Goal: Task Accomplishment & Management: Manage account settings

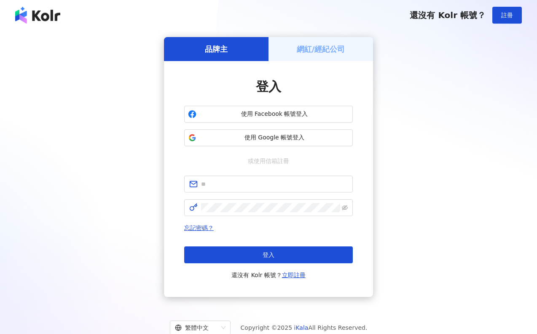
click at [302, 138] on span "使用 Google 帳號登入" at bounding box center [274, 137] width 149 height 8
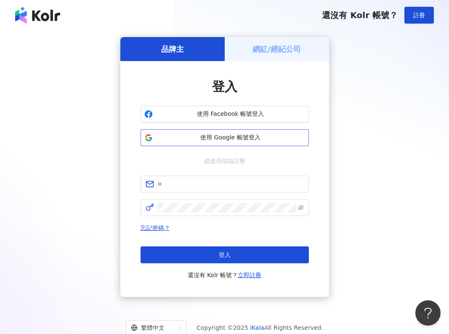
click at [207, 137] on span "使用 Google 帳號登入" at bounding box center [230, 137] width 149 height 8
click at [208, 141] on span "使用 Google 帳號登入" at bounding box center [230, 137] width 149 height 8
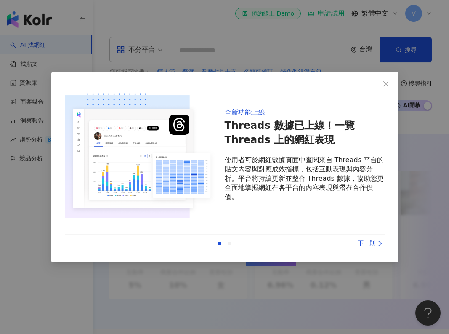
click at [368, 243] on div "下一則" at bounding box center [353, 243] width 63 height 9
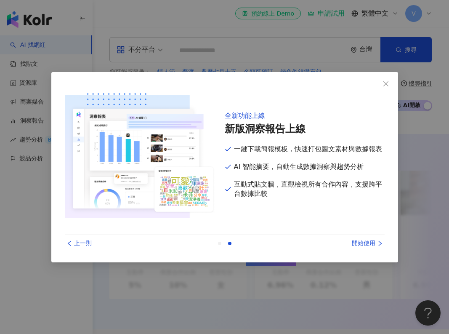
click at [368, 241] on div "開始使用" at bounding box center [353, 243] width 63 height 9
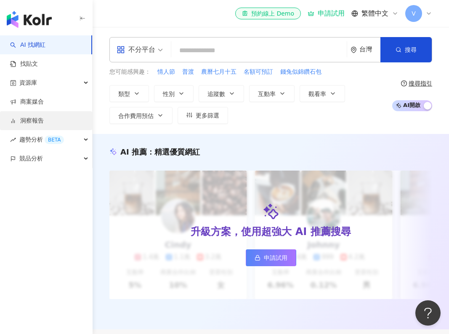
click at [24, 118] on link "洞察報告" at bounding box center [27, 121] width 34 height 8
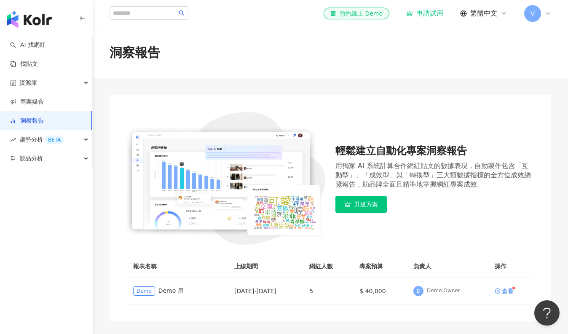
click at [536, 18] on div "V" at bounding box center [537, 13] width 27 height 17
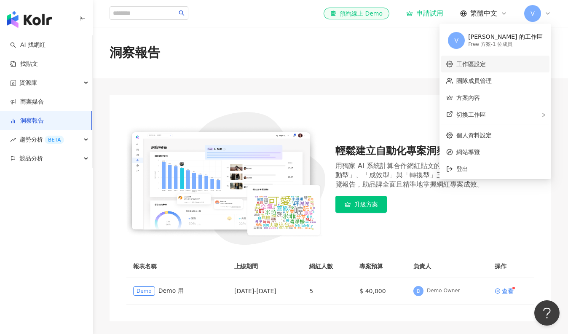
click at [486, 64] on link "工作區設定" at bounding box center [470, 64] width 29 height 7
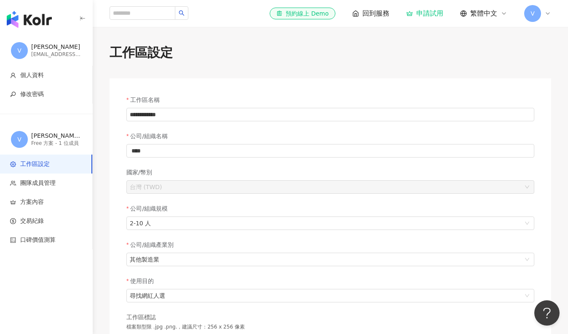
click at [536, 18] on span "V" at bounding box center [532, 13] width 17 height 17
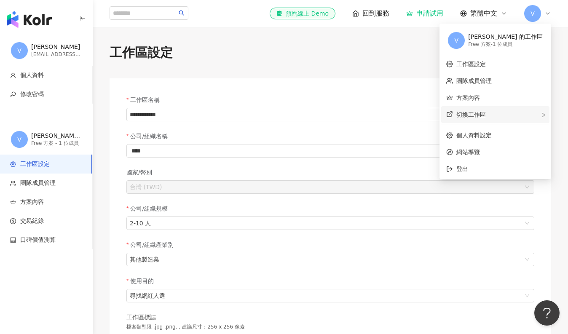
click at [486, 115] on span "切換工作區" at bounding box center [470, 114] width 29 height 7
click at [491, 136] on link "個人資料設定" at bounding box center [473, 135] width 35 height 7
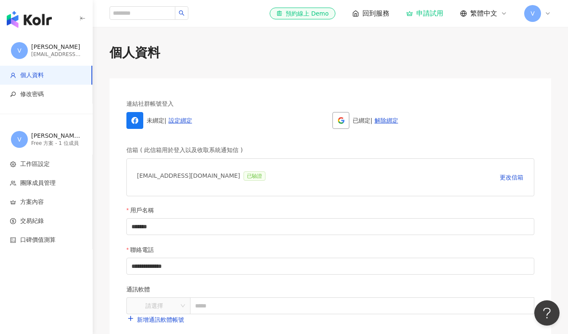
click at [45, 14] on img "button" at bounding box center [29, 19] width 45 height 17
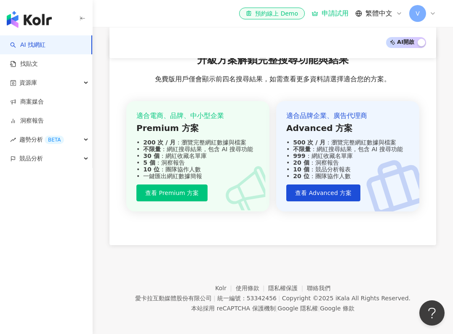
scroll to position [1137, 0]
click at [426, 12] on span "V" at bounding box center [417, 13] width 17 height 17
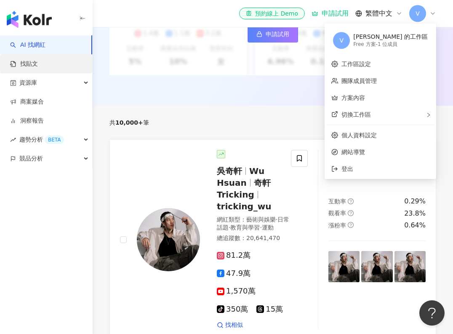
scroll to position [223, 0]
